Goal: Information Seeking & Learning: Learn about a topic

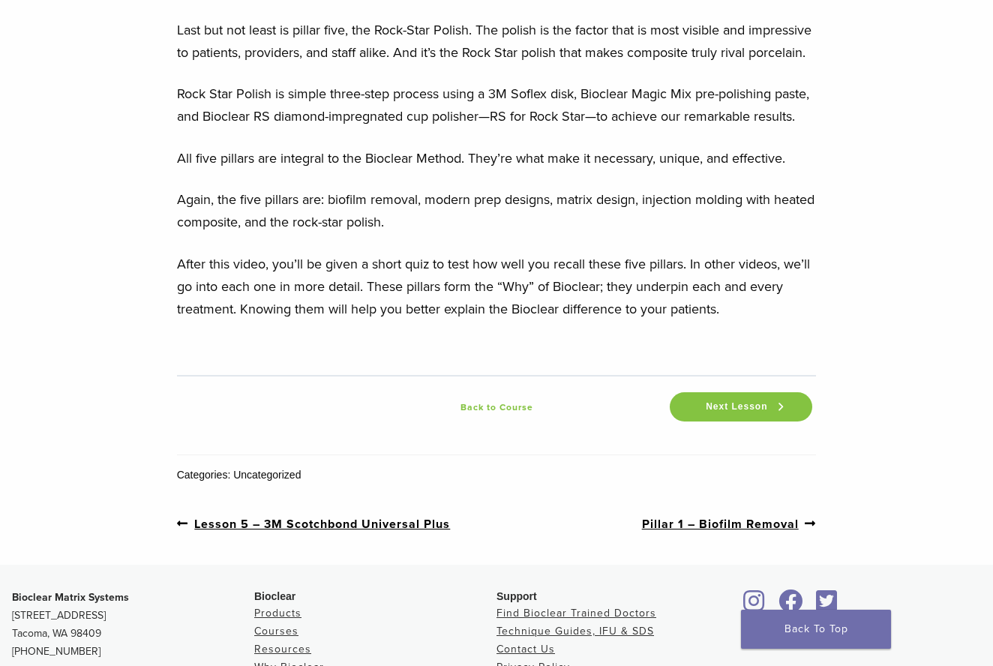
scroll to position [2285, 0]
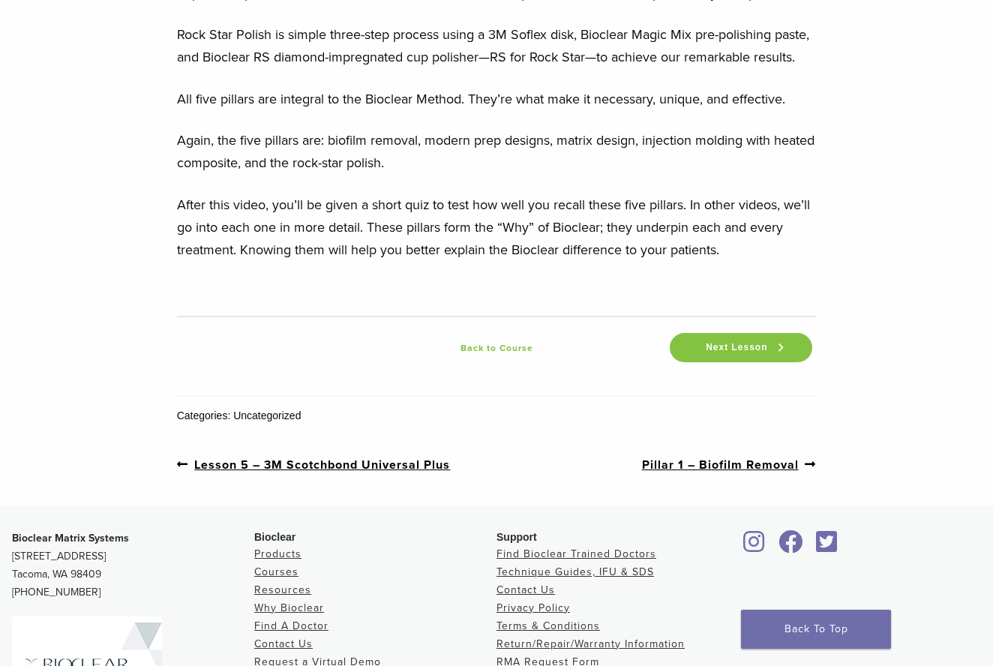
click at [740, 474] on link "Next post: Pillar 1 – Biofilm Removal" at bounding box center [729, 464] width 175 height 19
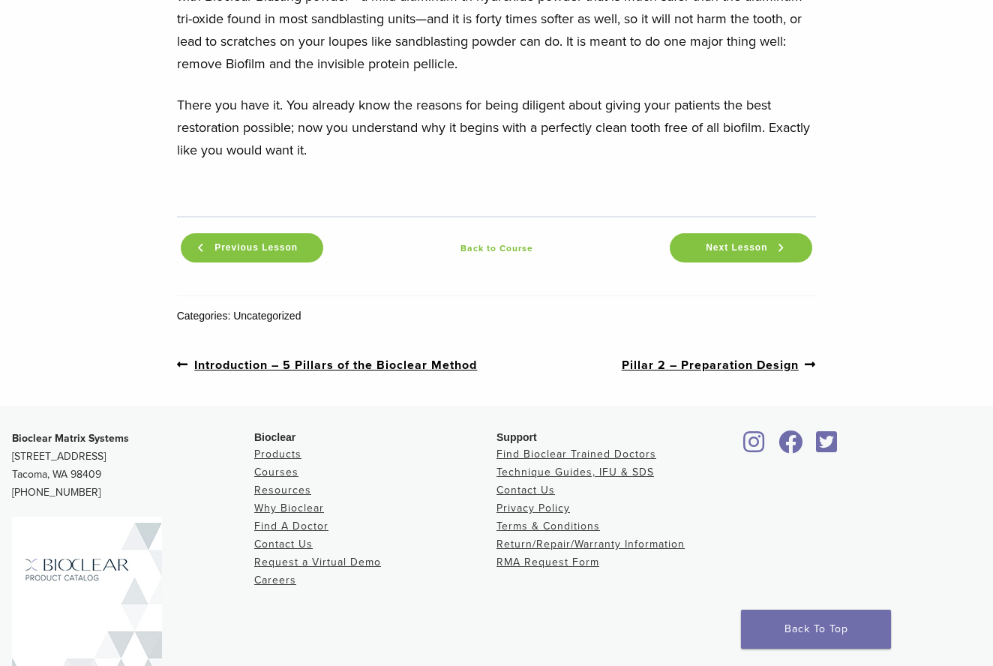
scroll to position [1886, 0]
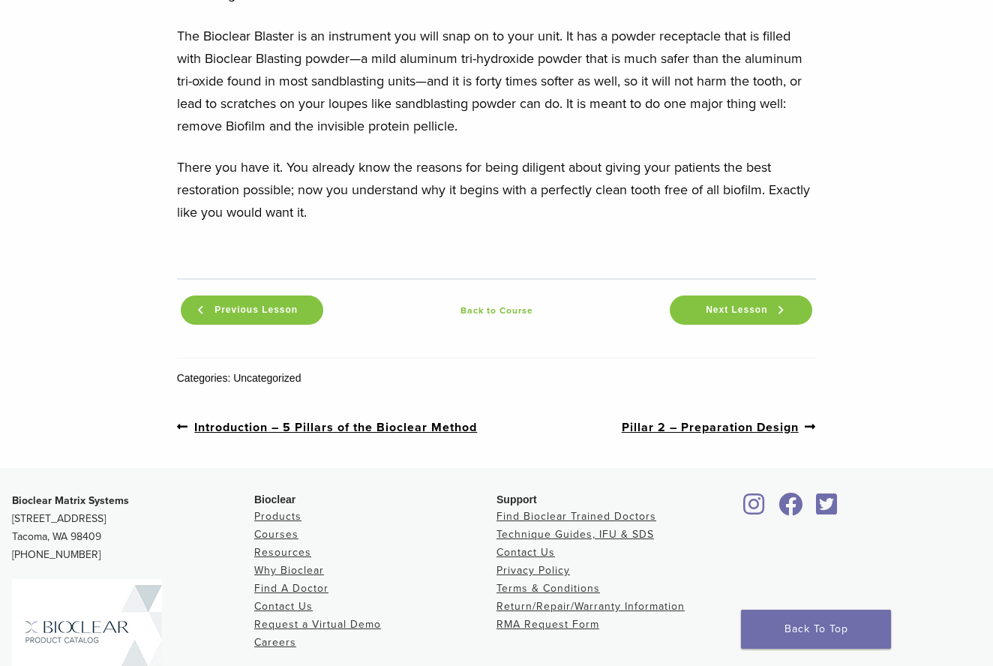
click at [743, 437] on link "Next post: Pillar 2 – Preparation Design" at bounding box center [719, 427] width 195 height 19
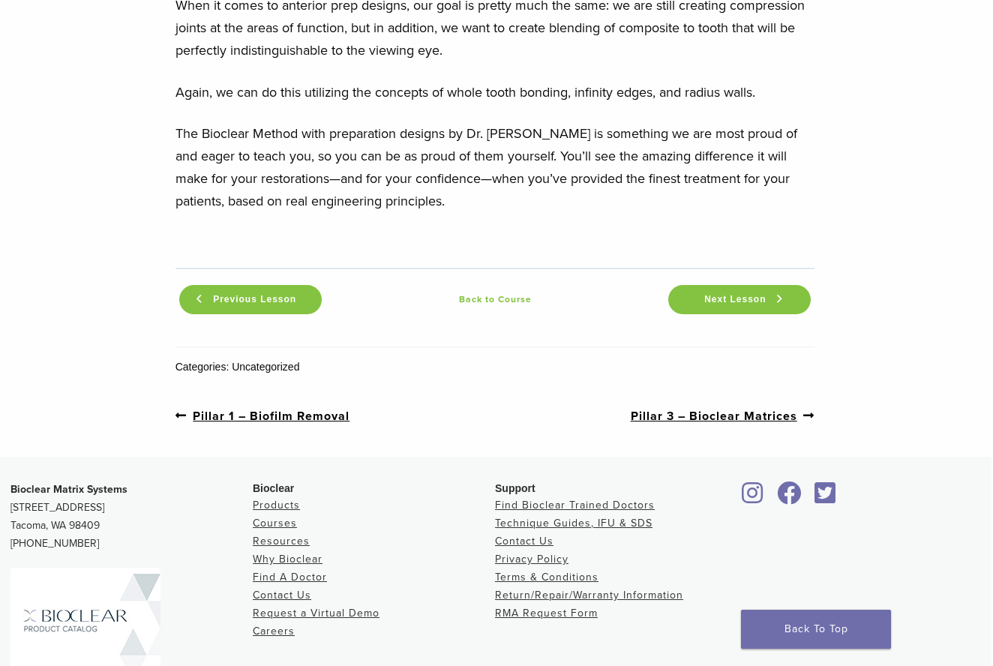
scroll to position [1749, 2]
click at [703, 406] on link "Next post: Pillar 3 – Bioclear Matrices" at bounding box center [723, 415] width 185 height 19
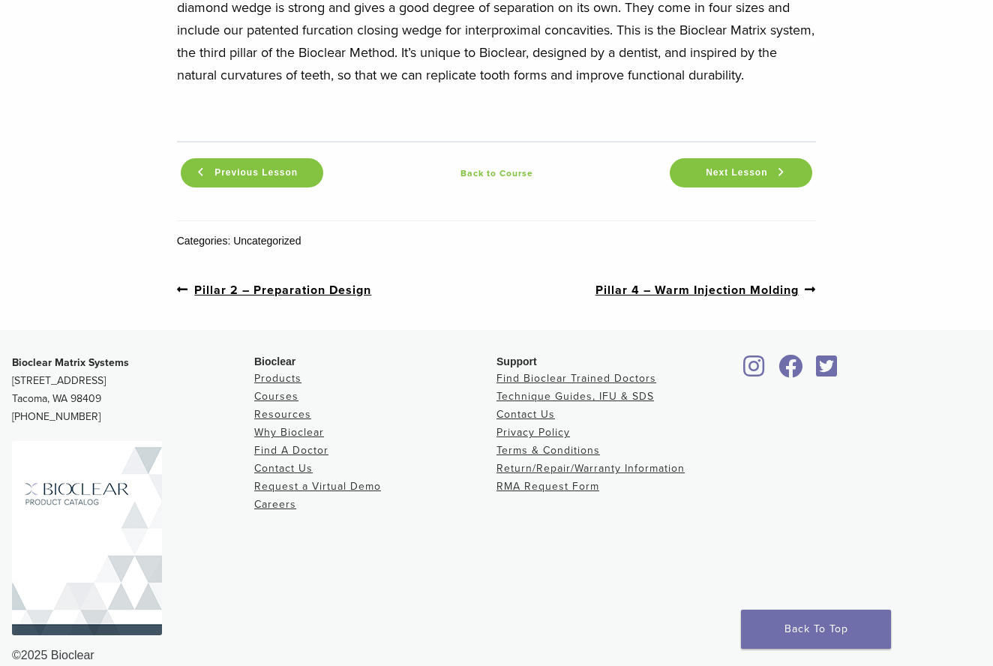
scroll to position [2297, 0]
click at [711, 281] on link "Next post: Pillar 4 – Warm Injection Molding" at bounding box center [706, 290] width 221 height 19
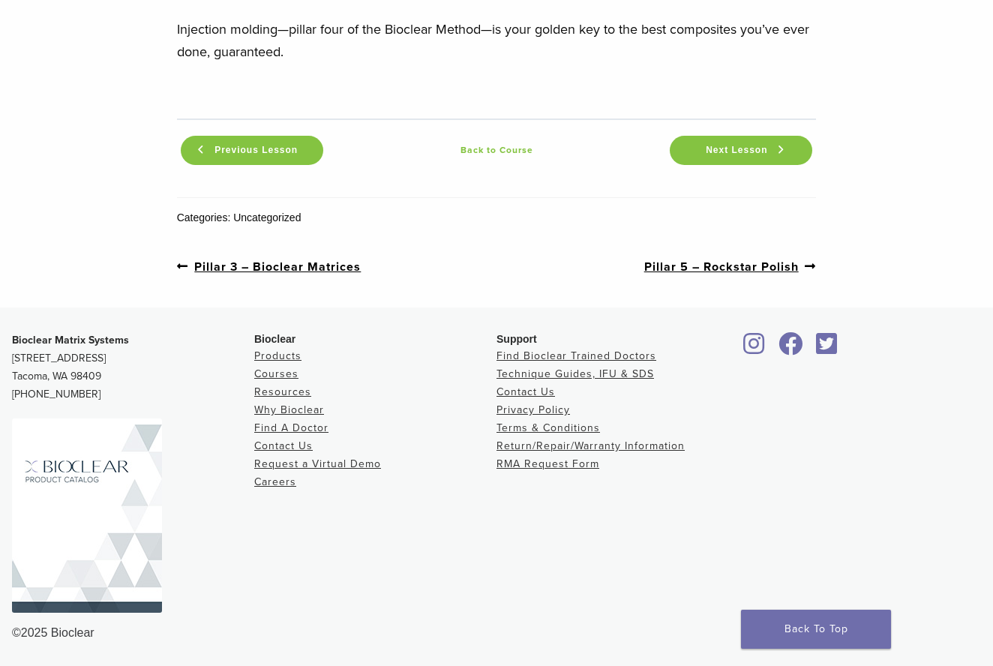
scroll to position [1850, 0]
click at [725, 267] on link "Next post: Pillar 5 – Rockstar Polish" at bounding box center [730, 266] width 173 height 19
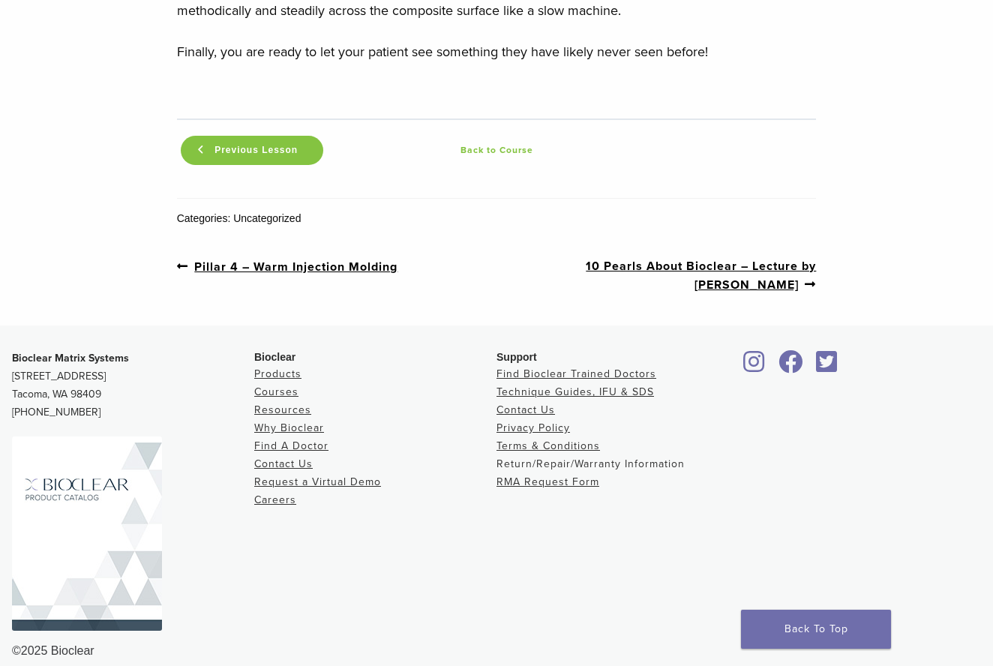
scroll to position [1862, 0]
click at [613, 269] on link "Next post: 10 Pearls About Bioclear – Lecture by Dr. Clark" at bounding box center [657, 276] width 320 height 37
